Goal: Navigation & Orientation: Find specific page/section

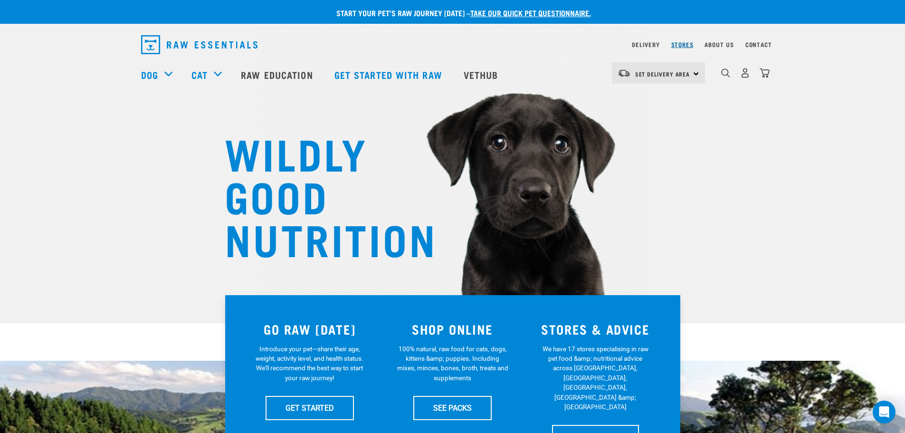
click at [680, 43] on link "Stores" at bounding box center [682, 44] width 22 height 3
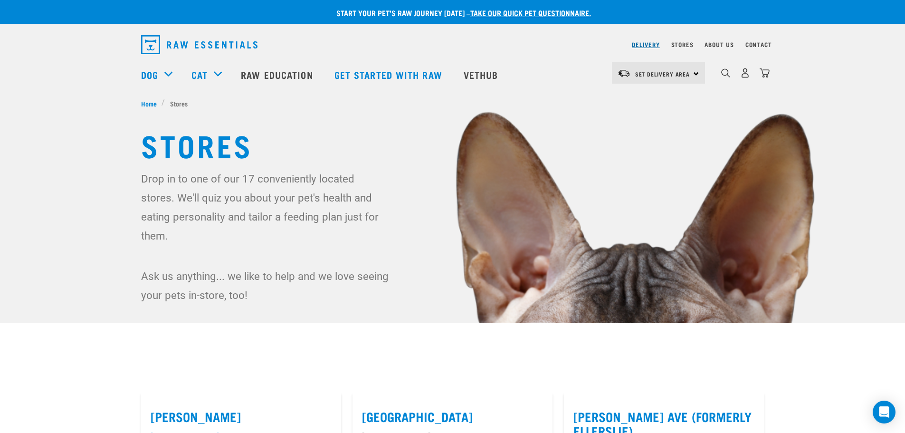
click at [644, 45] on link "Delivery" at bounding box center [646, 44] width 28 height 3
